Goal: Find specific page/section: Find specific page/section

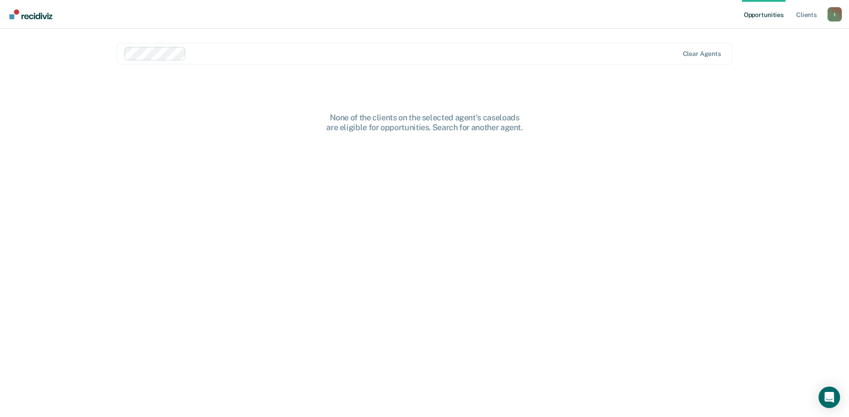
click at [831, 157] on div "Opportunities Client s [EMAIL_ADDRESS][DOMAIN_NAME] t Profile How it works Log …" at bounding box center [424, 208] width 849 height 417
